Goal: Information Seeking & Learning: Learn about a topic

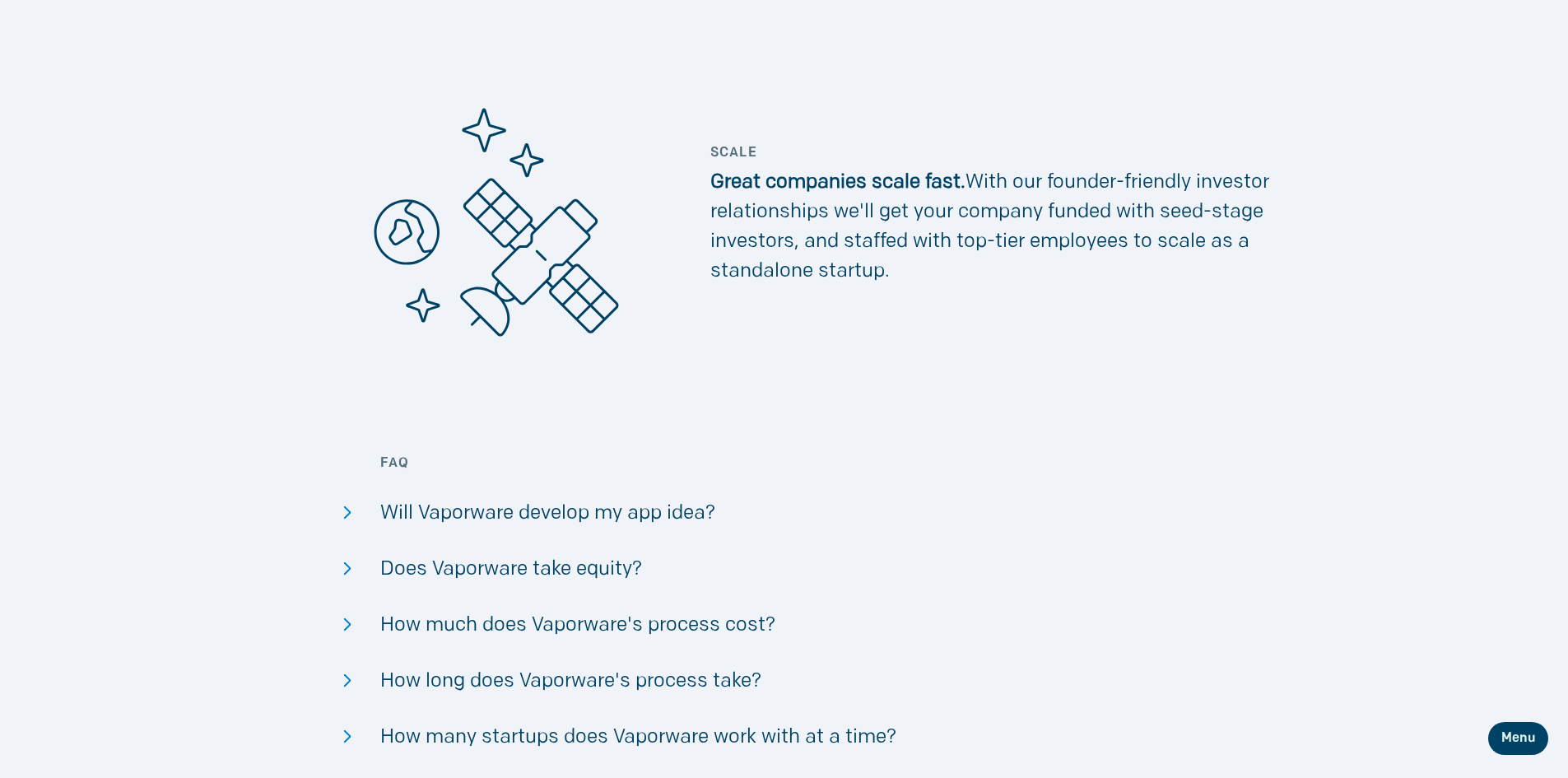
scroll to position [3621, 0]
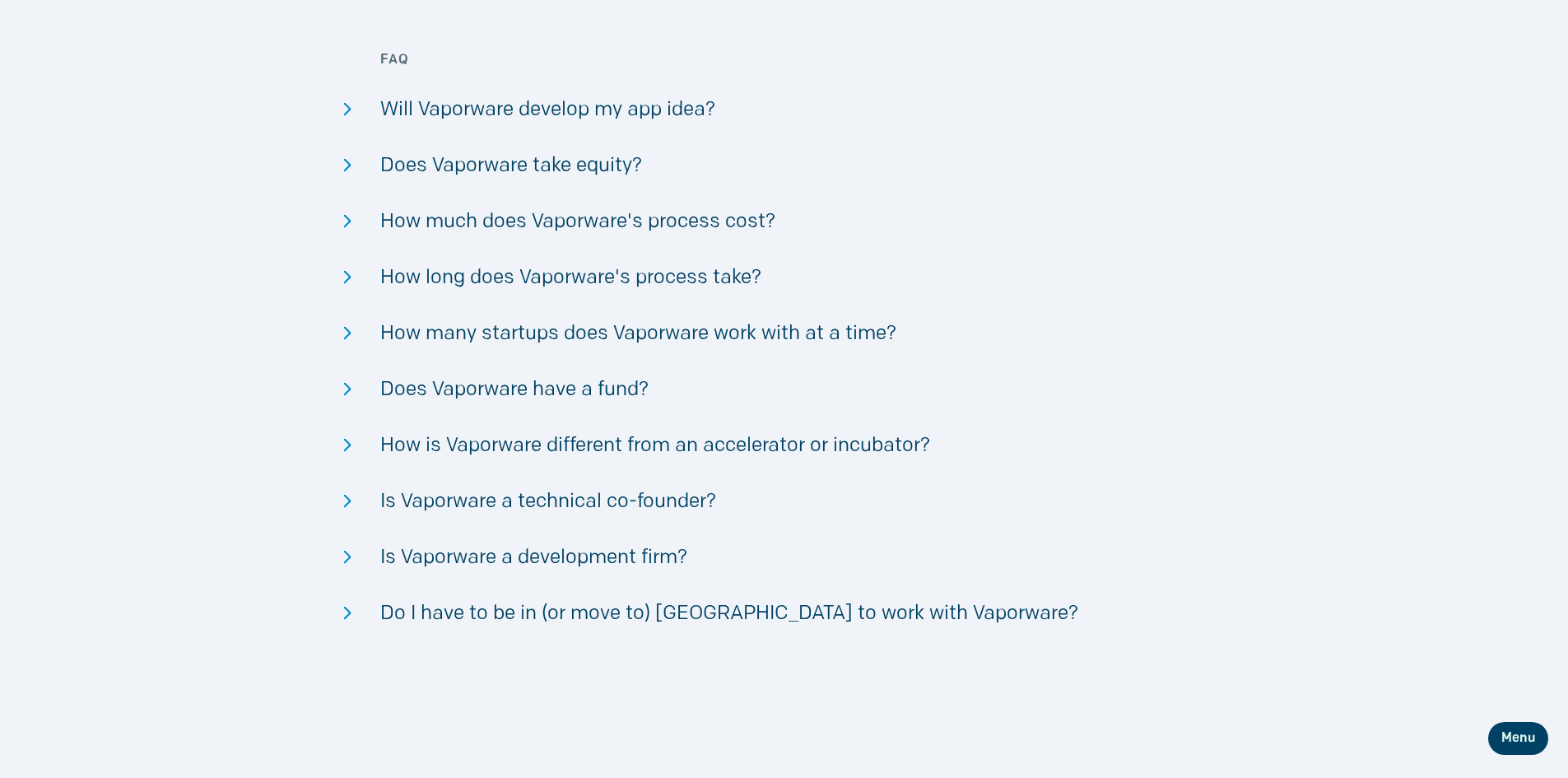
click at [578, 160] on div "Does Vaporware take equity?" at bounding box center [784, 166] width 807 height 30
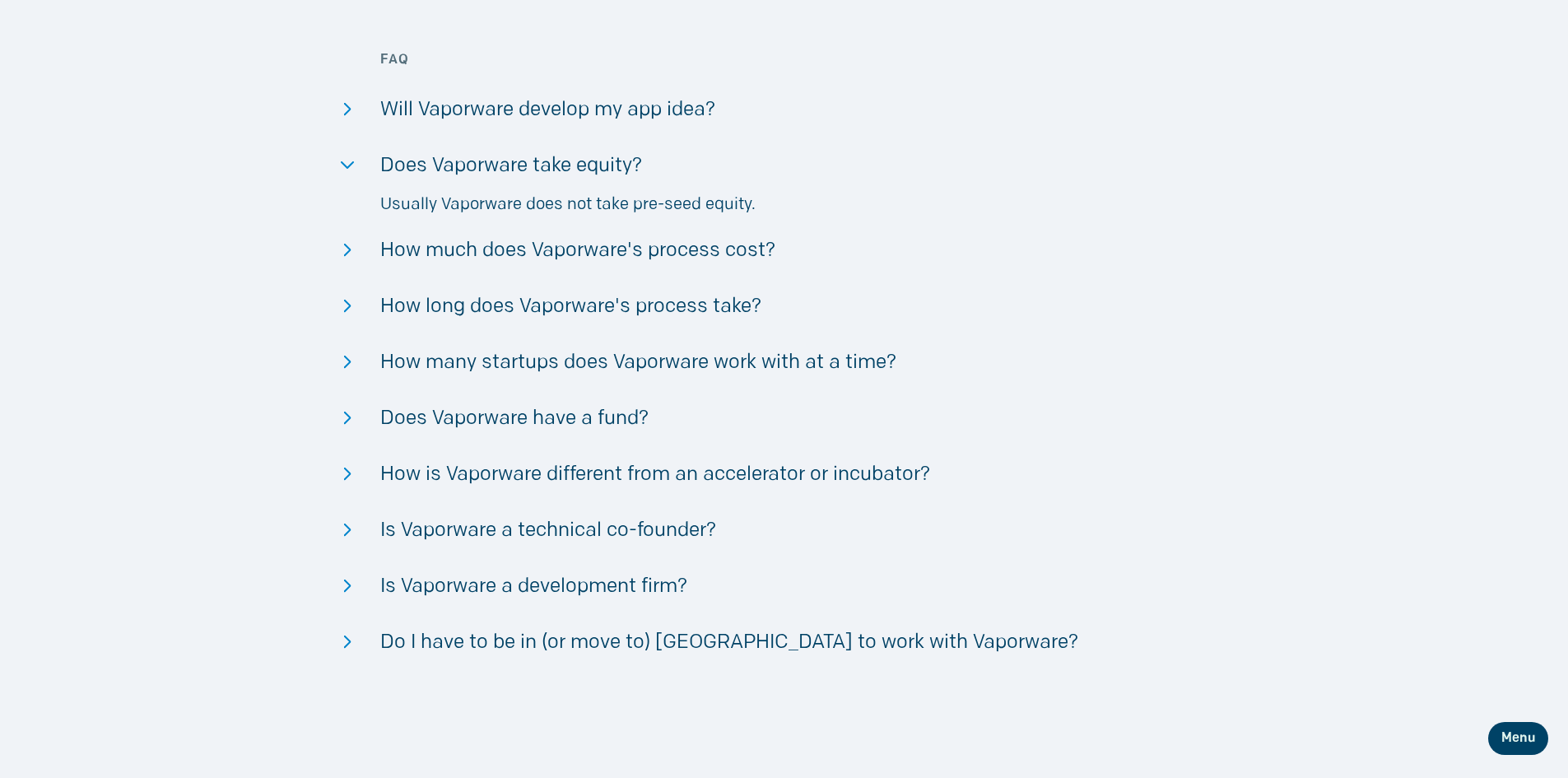
click at [578, 160] on div "Does Vaporware take equity?" at bounding box center [784, 166] width 807 height 30
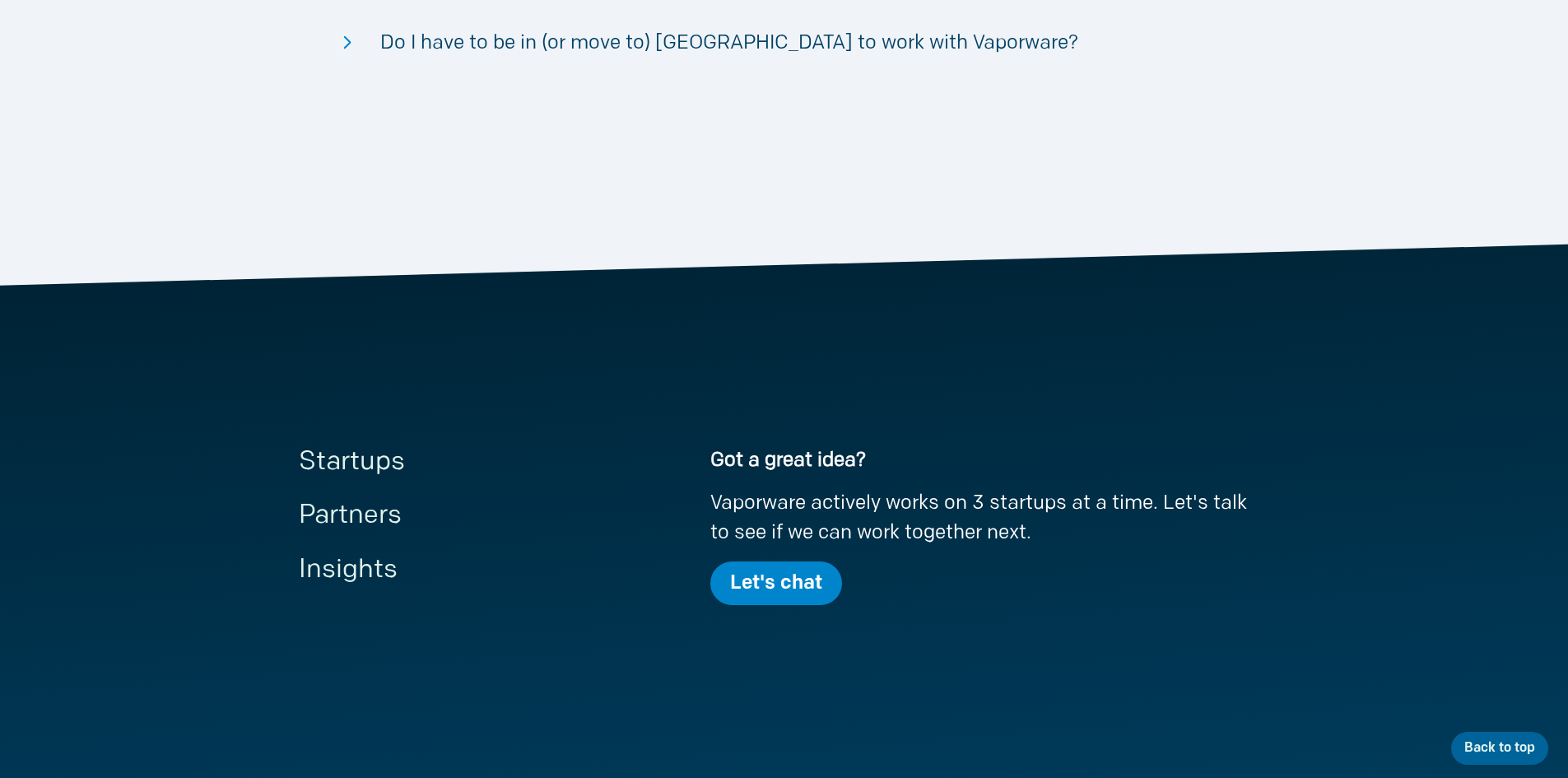
scroll to position [4362, 0]
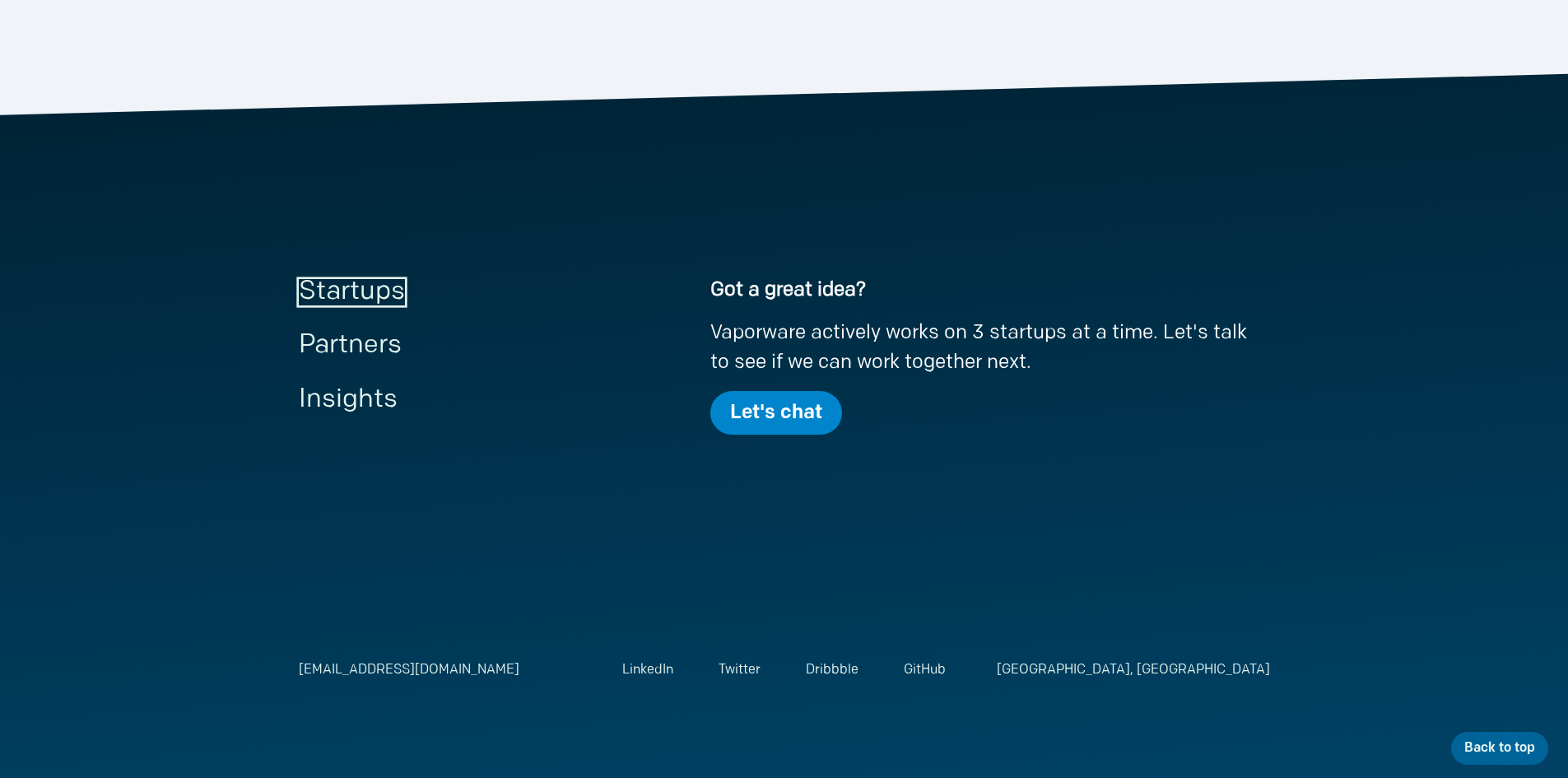
click at [337, 289] on link "Startups" at bounding box center [352, 292] width 107 height 26
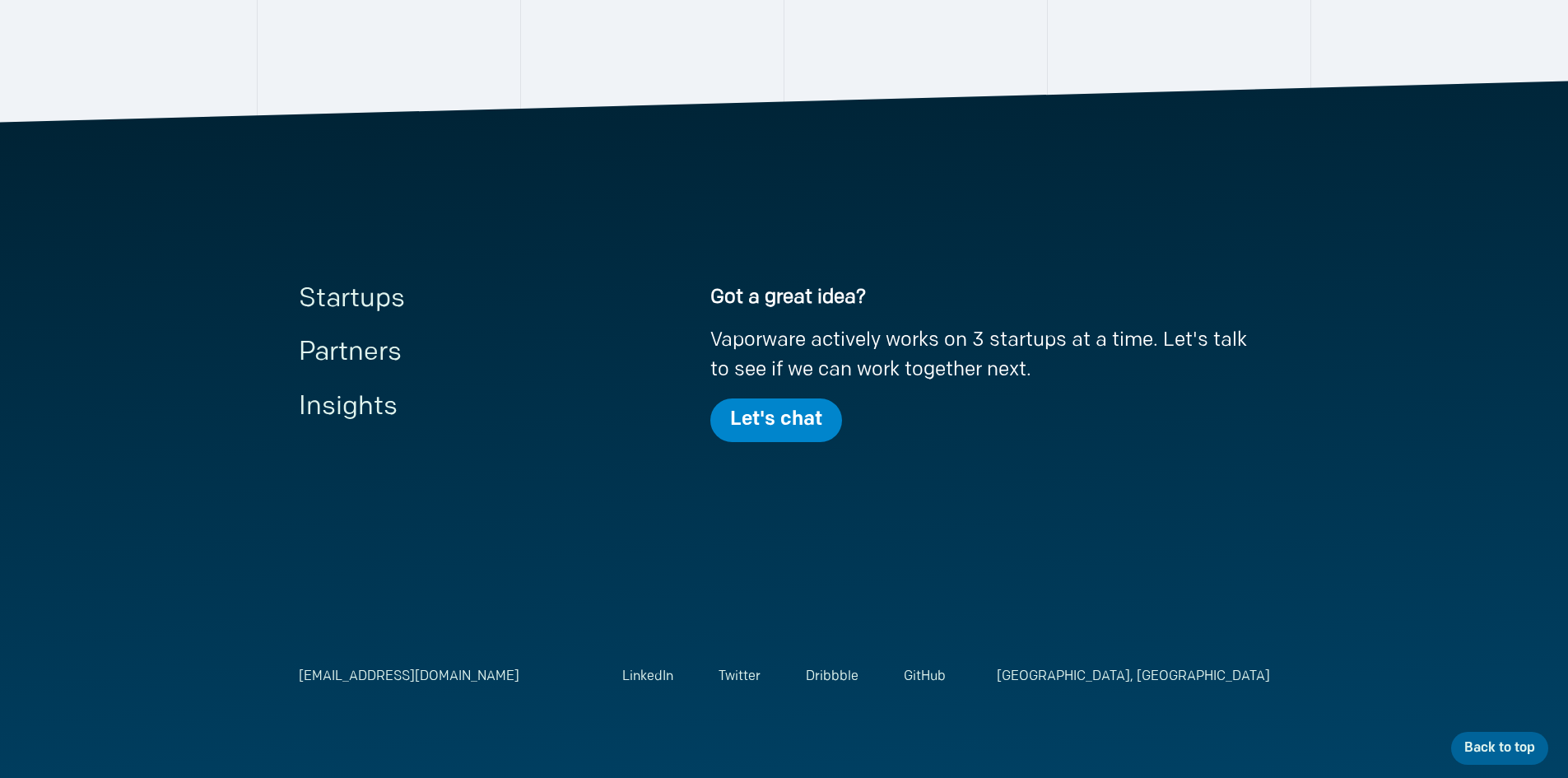
scroll to position [1241, 0]
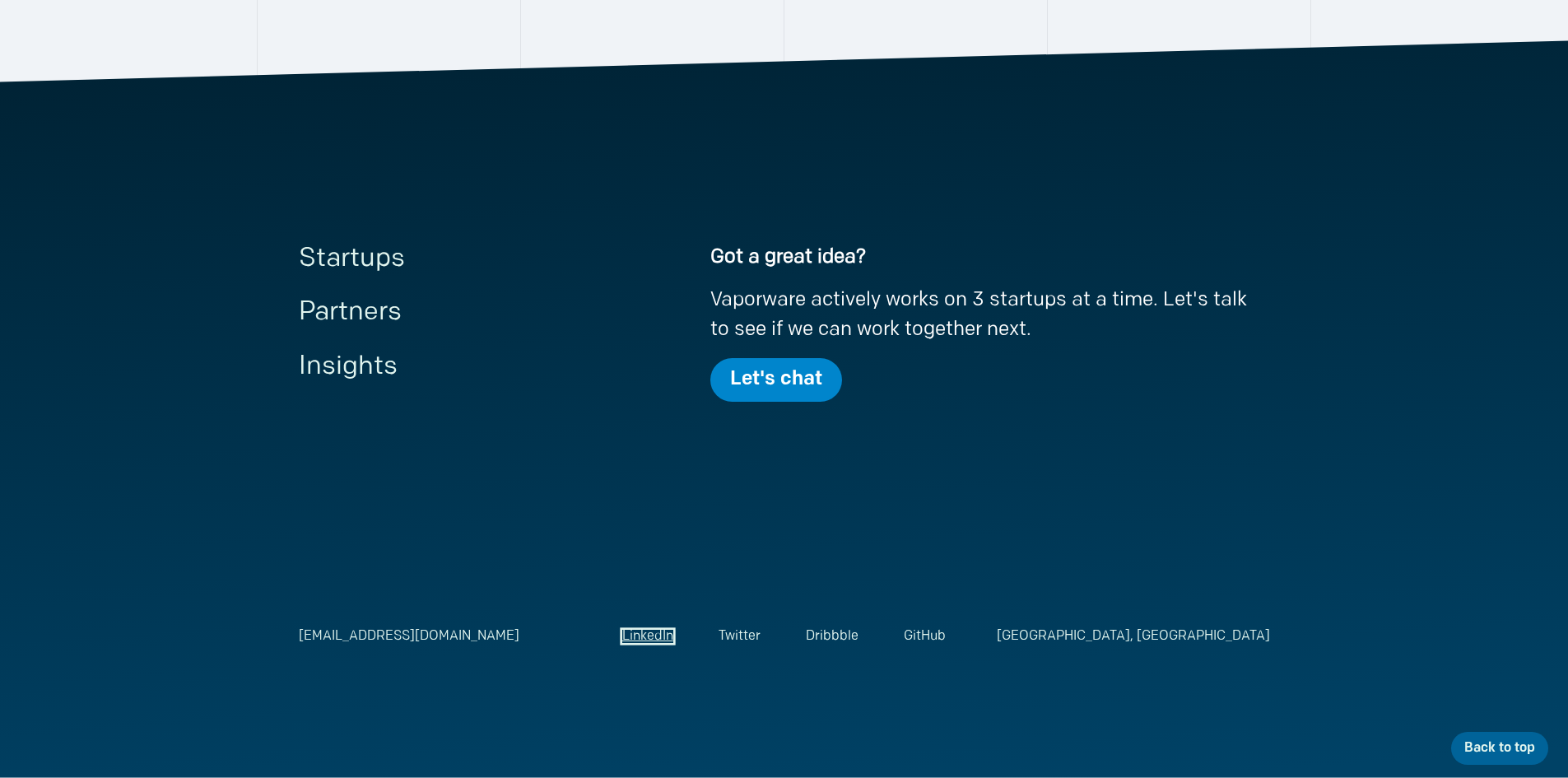
click at [650, 635] on link "LinkedIn" at bounding box center [648, 636] width 51 height 14
